Goal: Download file/media

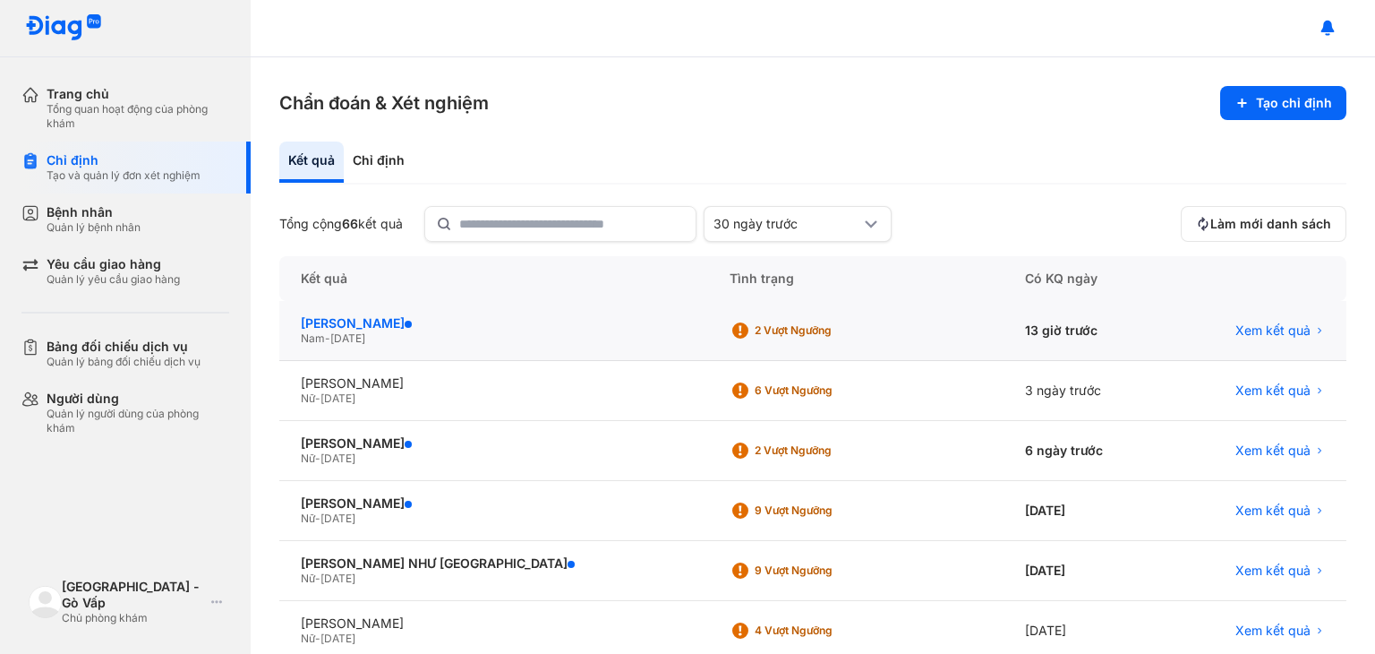
click at [390, 322] on div "[PERSON_NAME]" at bounding box center [494, 323] width 386 height 16
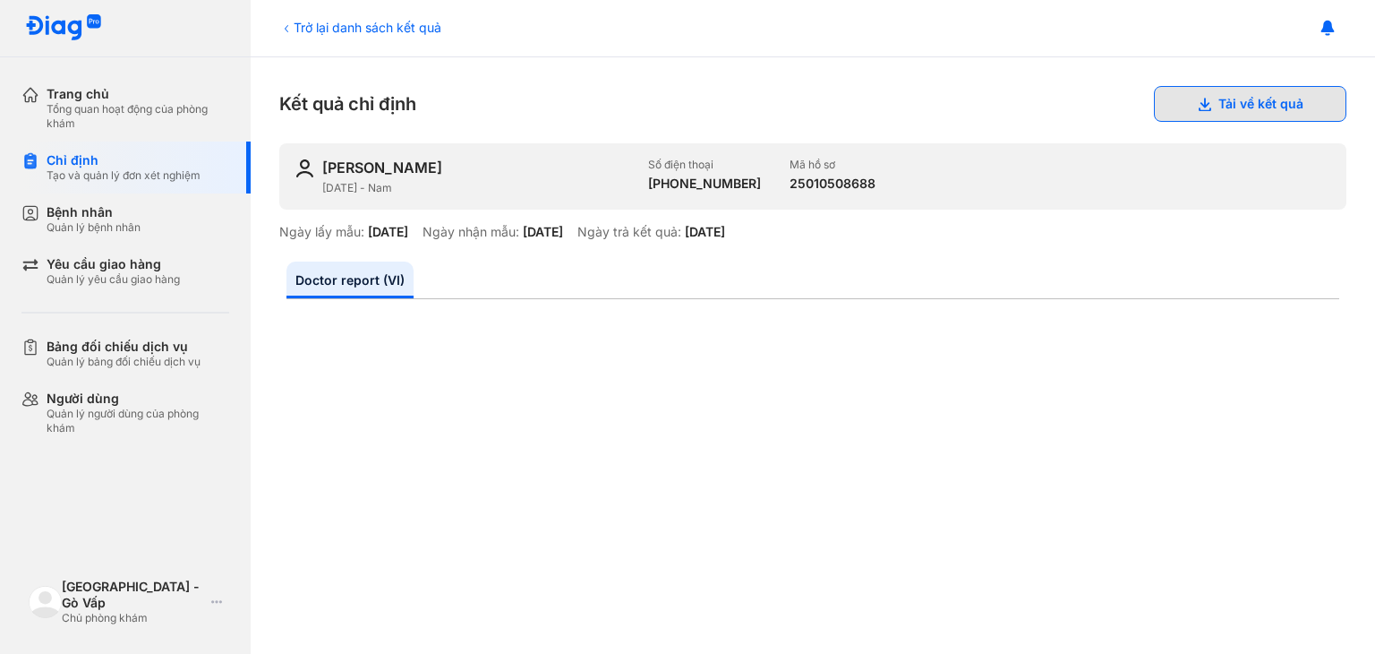
click at [1238, 100] on button "Tải về kết quả" at bounding box center [1250, 104] width 192 height 36
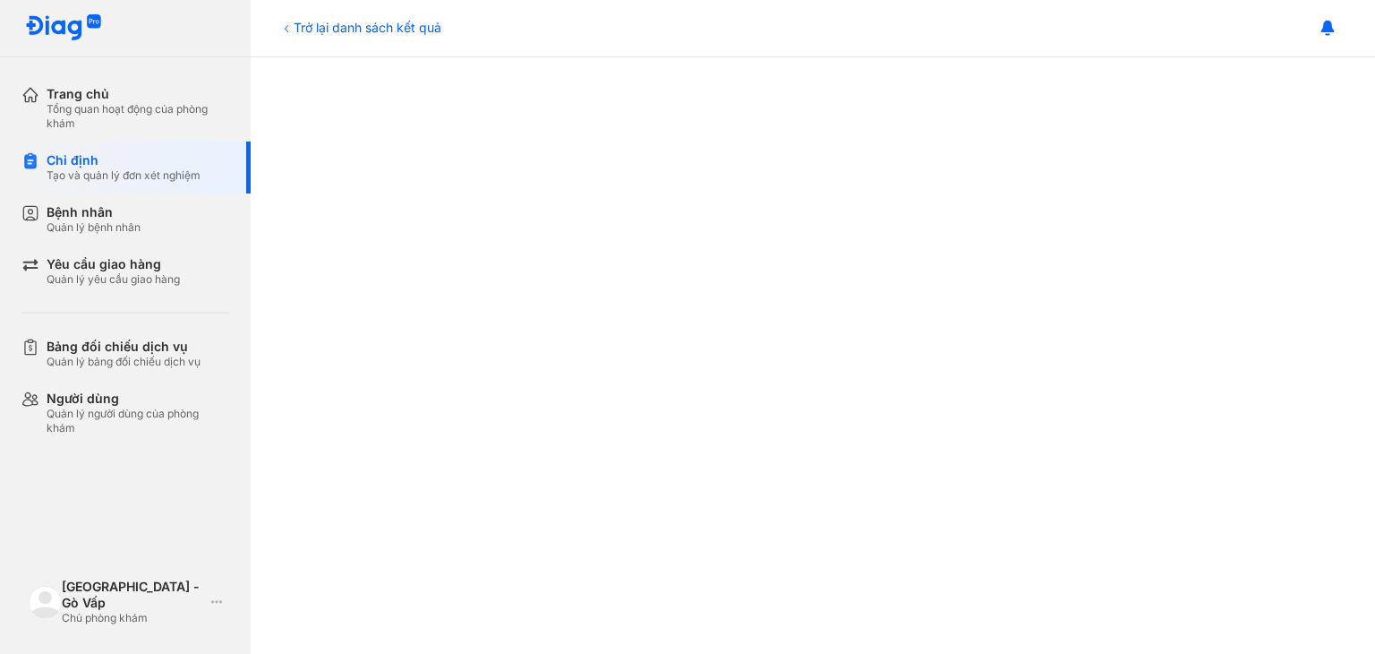
scroll to position [505, 0]
